Goal: Transaction & Acquisition: Purchase product/service

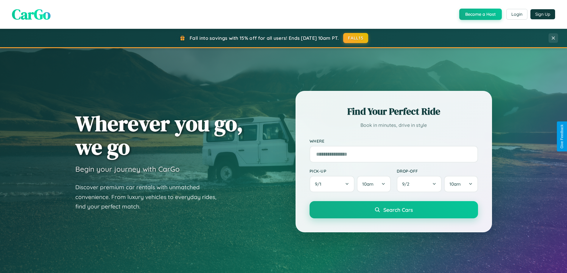
scroll to position [409, 0]
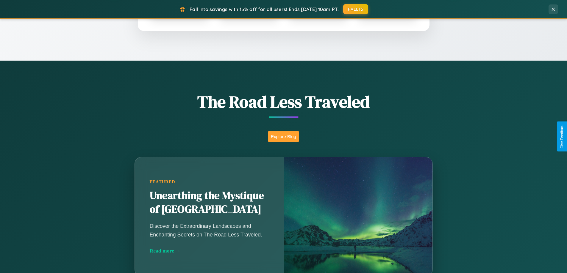
click at [283, 137] on button "Explore Blog" at bounding box center [283, 136] width 31 height 11
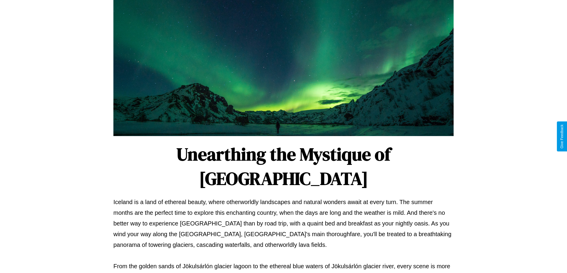
scroll to position [193, 0]
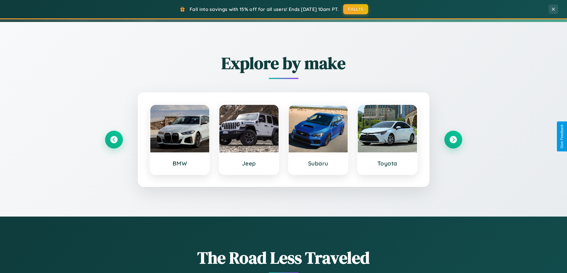
scroll to position [18, 0]
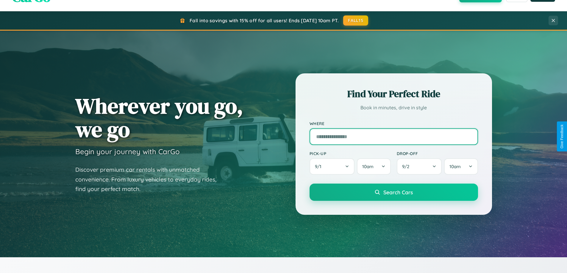
click at [393, 137] on input "text" at bounding box center [393, 137] width 168 height 17
type input "**********"
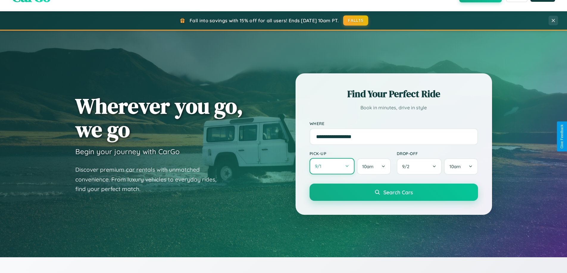
click at [332, 167] on button "9 / 1" at bounding box center [331, 166] width 45 height 16
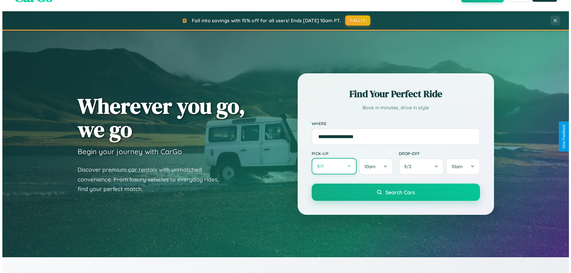
select select "*"
select select "****"
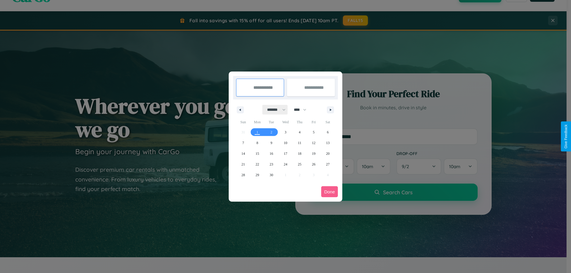
drag, startPoint x: 274, startPoint y: 110, endPoint x: 286, endPoint y: 119, distance: 15.2
click at [274, 110] on select "******* ******** ***** ***** *** **** **** ****** ********* ******* ******** **…" at bounding box center [275, 110] width 25 height 10
select select "**"
click at [328, 132] on span "6" at bounding box center [328, 132] width 2 height 11
type input "**********"
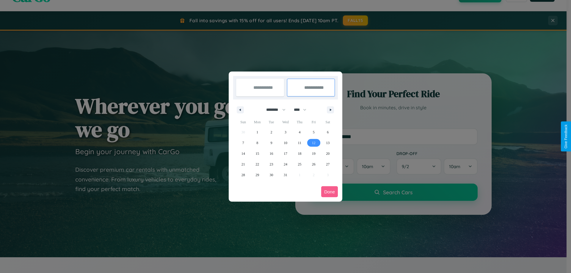
click at [314, 143] on span "12" at bounding box center [314, 143] width 4 height 11
type input "**********"
click at [330, 192] on button "Done" at bounding box center [329, 192] width 17 height 11
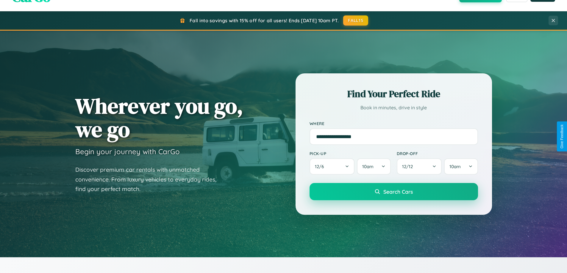
click at [393, 192] on span "Search Cars" at bounding box center [397, 192] width 29 height 7
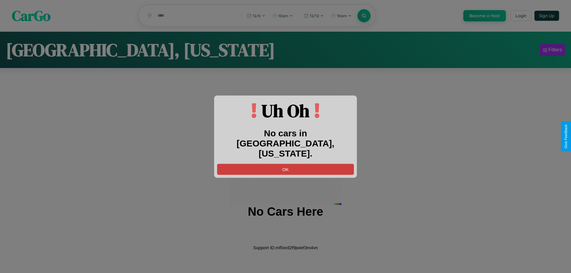
click at [286, 164] on button "OK" at bounding box center [285, 169] width 137 height 11
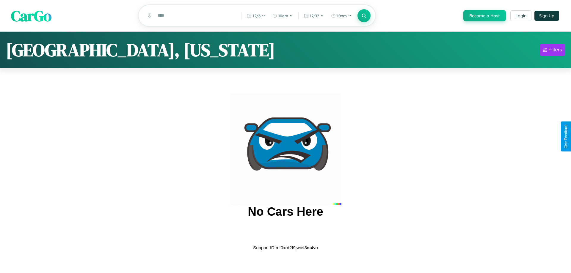
click at [31, 16] on span "CarGo" at bounding box center [31, 15] width 40 height 21
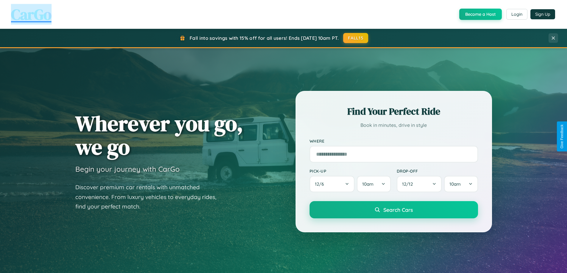
scroll to position [257, 0]
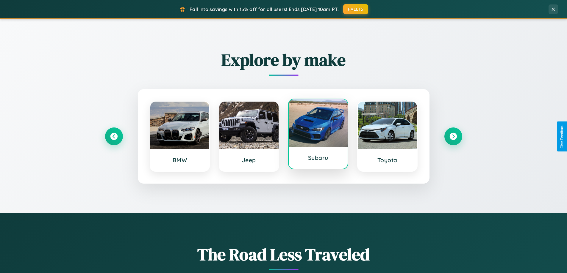
click at [318, 135] on div at bounding box center [318, 123] width 59 height 48
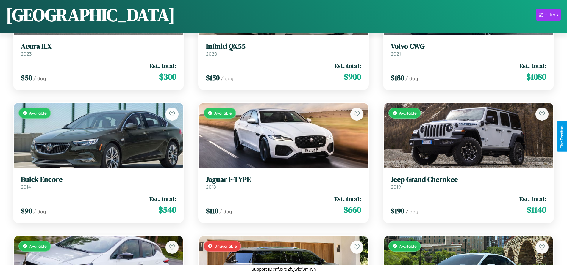
scroll to position [3148, 0]
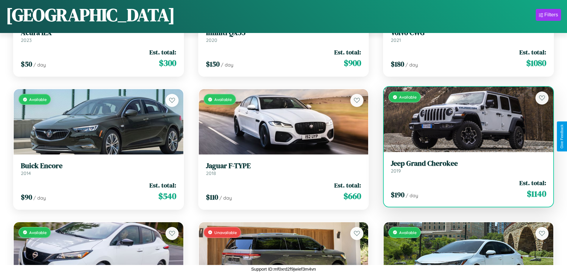
click at [465, 169] on link "Jeep Grand Cherokee 2019" at bounding box center [468, 166] width 155 height 15
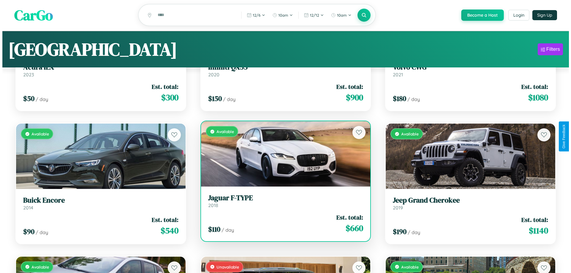
scroll to position [0, 0]
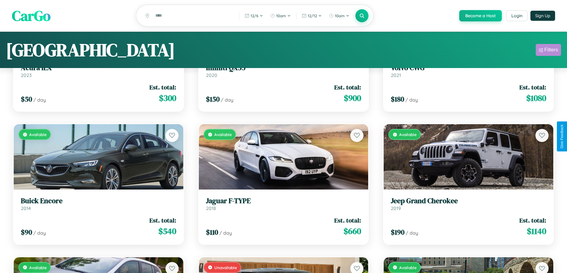
click at [548, 51] on div "Filters" at bounding box center [551, 50] width 14 height 6
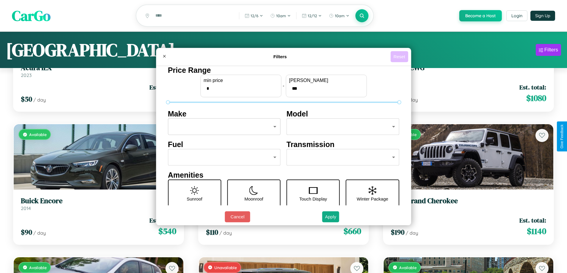
click at [400, 57] on button "Reset" at bounding box center [399, 56] width 18 height 11
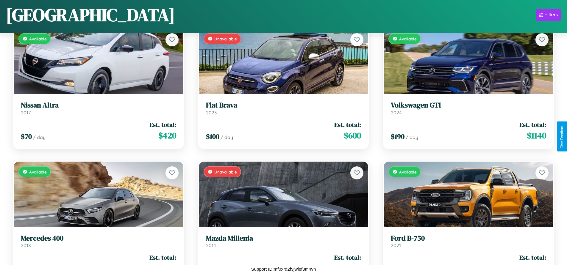
scroll to position [1017, 0]
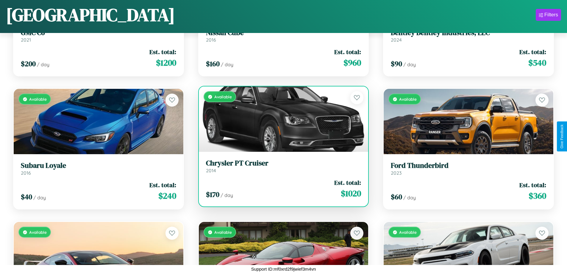
click at [281, 168] on link "Chrysler PT Cruiser 2014" at bounding box center [283, 166] width 155 height 15
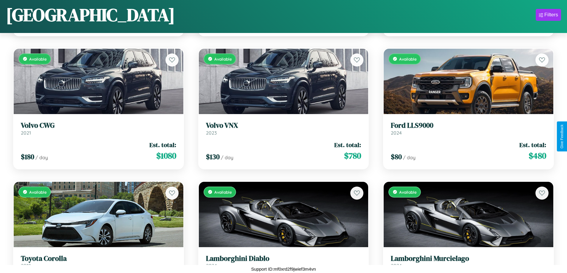
scroll to position [1683, 0]
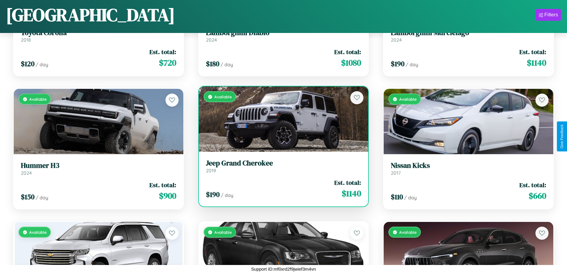
click at [281, 166] on h3 "Jeep Grand Cherokee" at bounding box center [283, 163] width 155 height 9
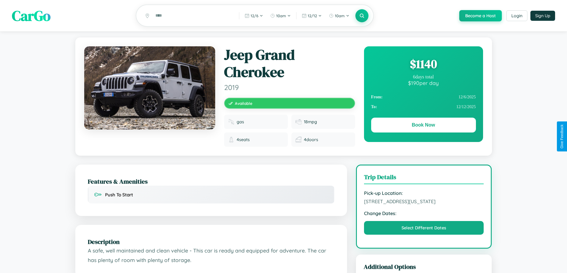
click at [423, 65] on div "$ 1140" at bounding box center [423, 64] width 105 height 16
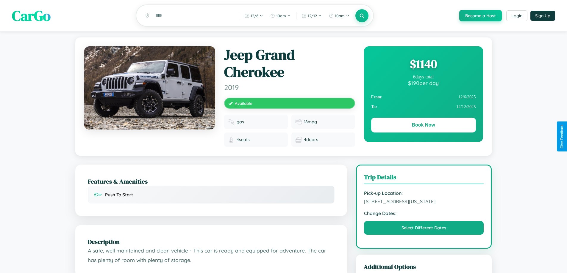
click at [423, 65] on div "$ 1140" at bounding box center [423, 64] width 105 height 16
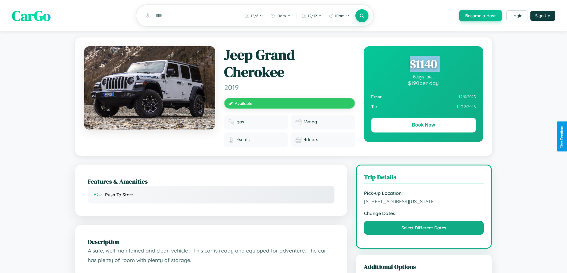
click at [423, 65] on div "$ 1140" at bounding box center [423, 64] width 105 height 16
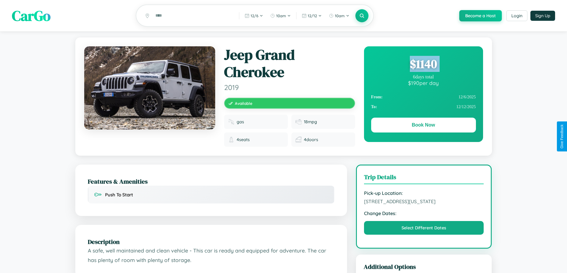
click at [423, 65] on div "$ 1140" at bounding box center [423, 64] width 105 height 16
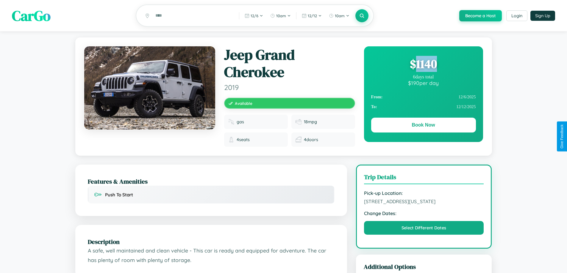
click at [423, 65] on div "$ 1140" at bounding box center [423, 64] width 105 height 16
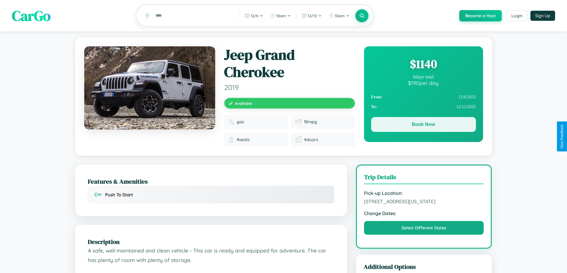
click at [423, 126] on button "Book Now" at bounding box center [423, 124] width 105 height 15
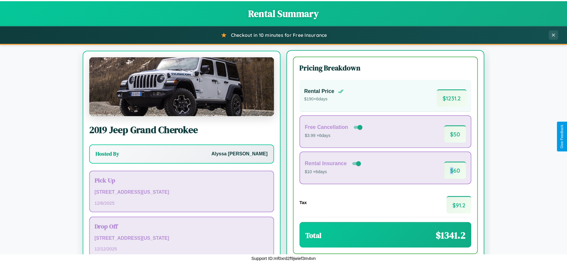
scroll to position [28, 0]
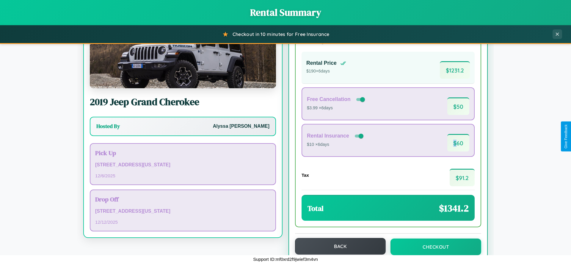
click at [338, 247] on button "Back" at bounding box center [340, 246] width 91 height 17
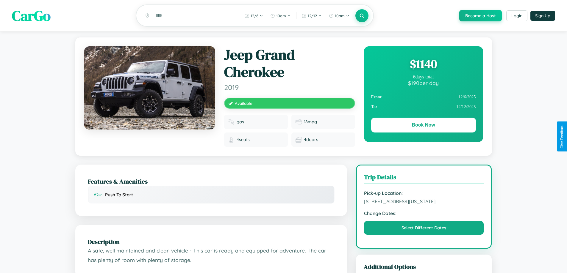
click at [423, 65] on div "$ 1140" at bounding box center [423, 64] width 105 height 16
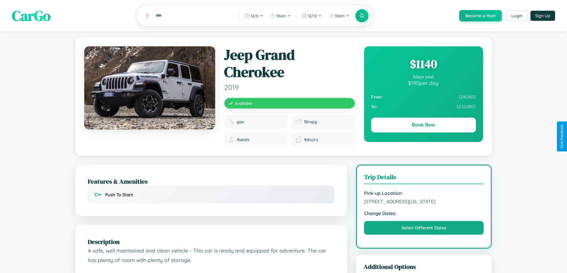
click at [423, 65] on div "$ 1140" at bounding box center [423, 64] width 105 height 16
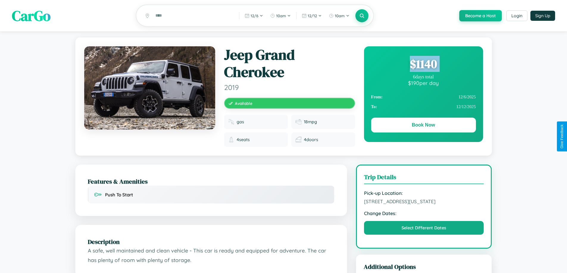
click at [423, 65] on div "$ 1140" at bounding box center [423, 64] width 105 height 16
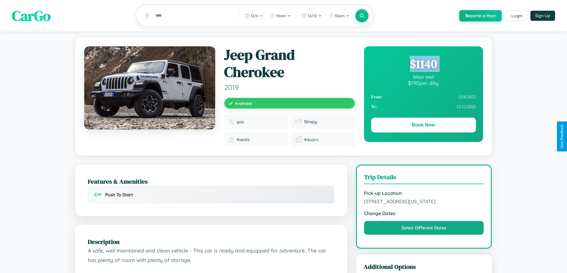
click at [423, 65] on div "$ 1140" at bounding box center [423, 64] width 105 height 16
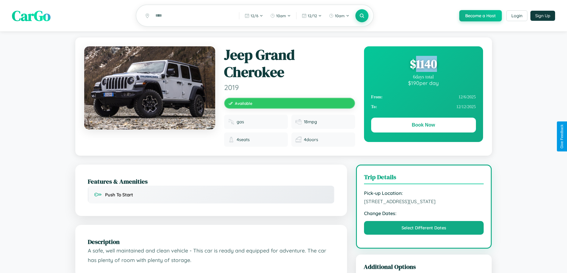
click at [423, 65] on div "$ 1140" at bounding box center [423, 64] width 105 height 16
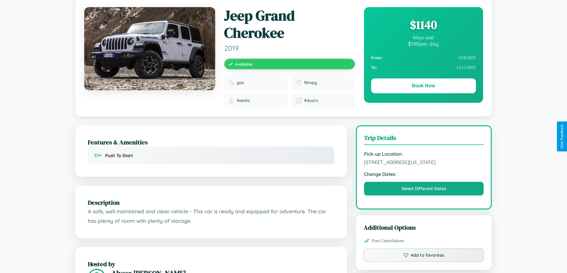
scroll to position [336, 0]
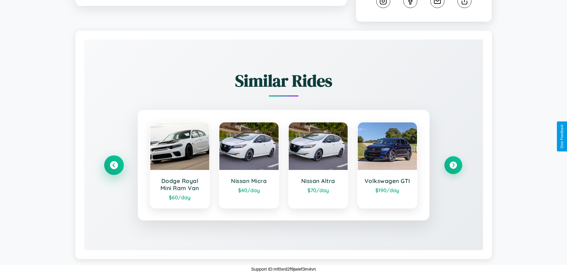
click at [114, 165] on icon at bounding box center [114, 166] width 8 height 8
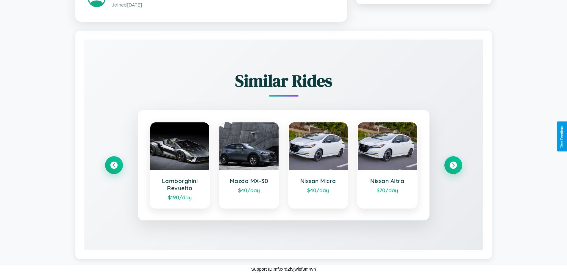
scroll to position [349, 0]
click at [453, 165] on icon at bounding box center [453, 165] width 8 height 8
